Goal: Check status

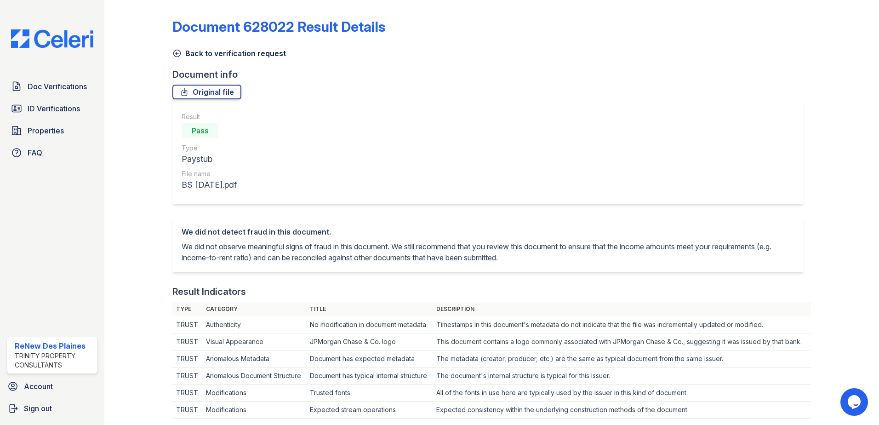
click at [27, 118] on div "Doc Verifications ID Verifications Properties FAQ" at bounding box center [52, 119] width 97 height 85
click at [34, 108] on span "ID Verifications" at bounding box center [54, 108] width 52 height 11
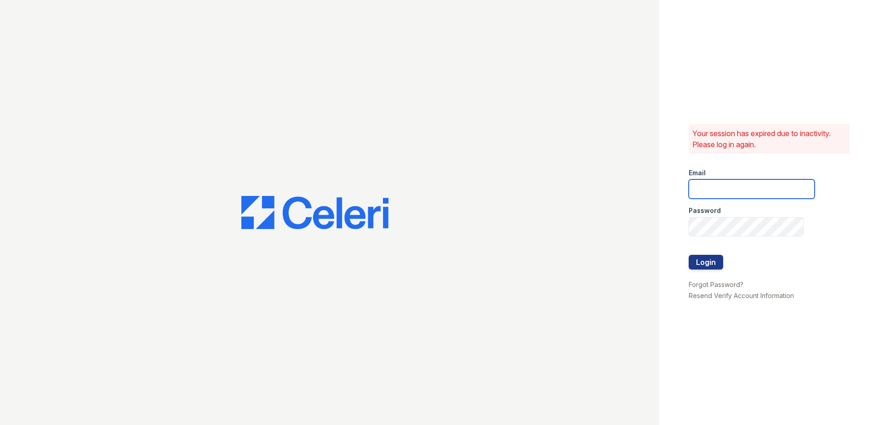
type input "[EMAIL_ADDRESS][DOMAIN_NAME]"
click at [705, 267] on button "Login" at bounding box center [705, 262] width 34 height 15
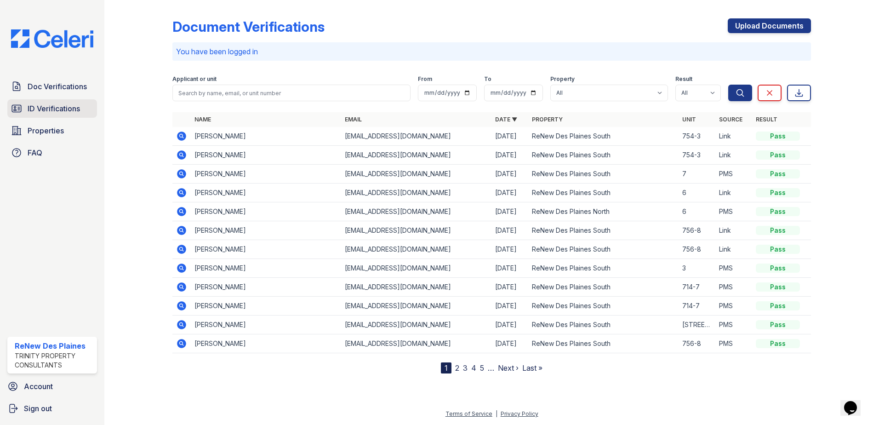
click at [55, 109] on span "ID Verifications" at bounding box center [54, 108] width 52 height 11
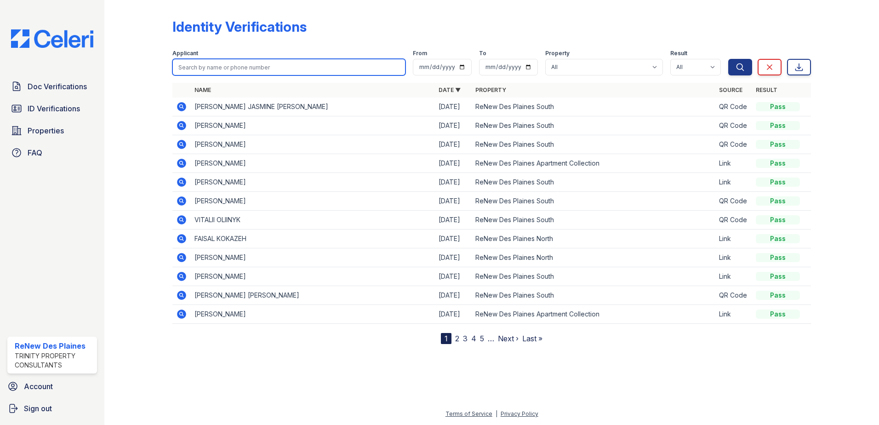
click at [190, 70] on input "search" at bounding box center [288, 67] width 233 height 17
type input "anil"
click at [728, 59] on button "Search" at bounding box center [740, 67] width 24 height 17
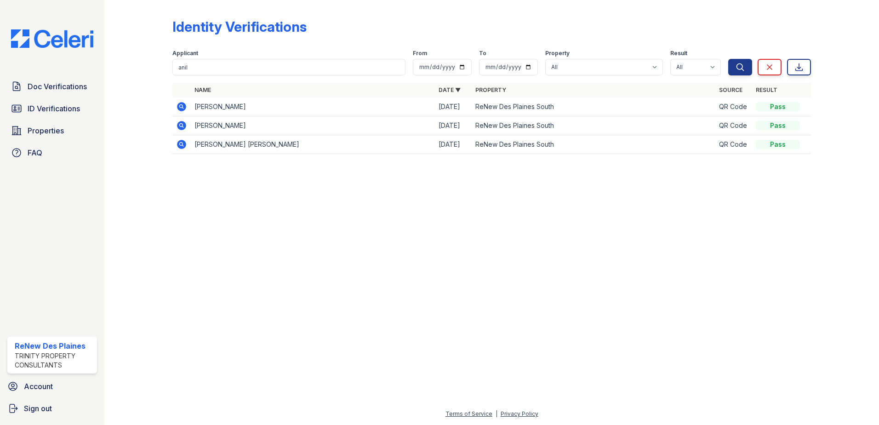
click at [181, 105] on icon at bounding box center [181, 106] width 2 height 2
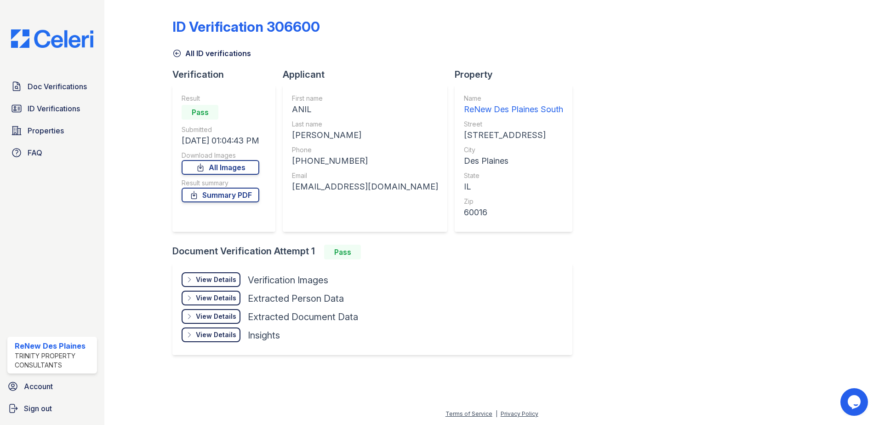
click at [234, 276] on div "View Details" at bounding box center [216, 279] width 40 height 9
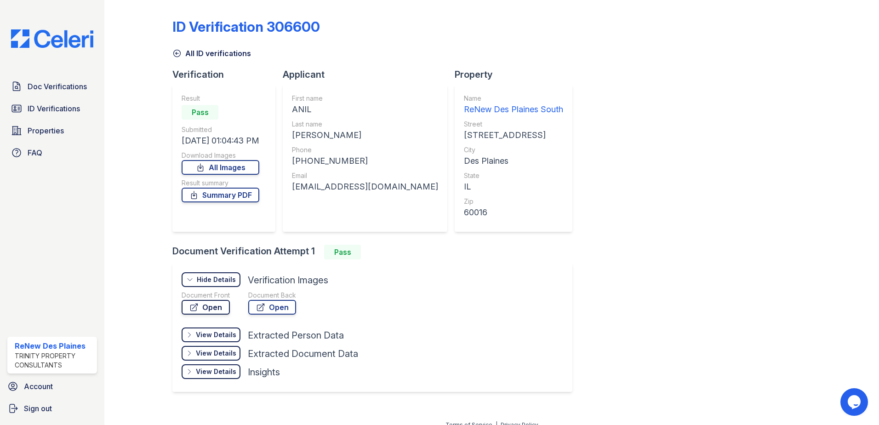
click at [215, 309] on link "Open" at bounding box center [205, 307] width 48 height 15
